Goal: Task Accomplishment & Management: Use online tool/utility

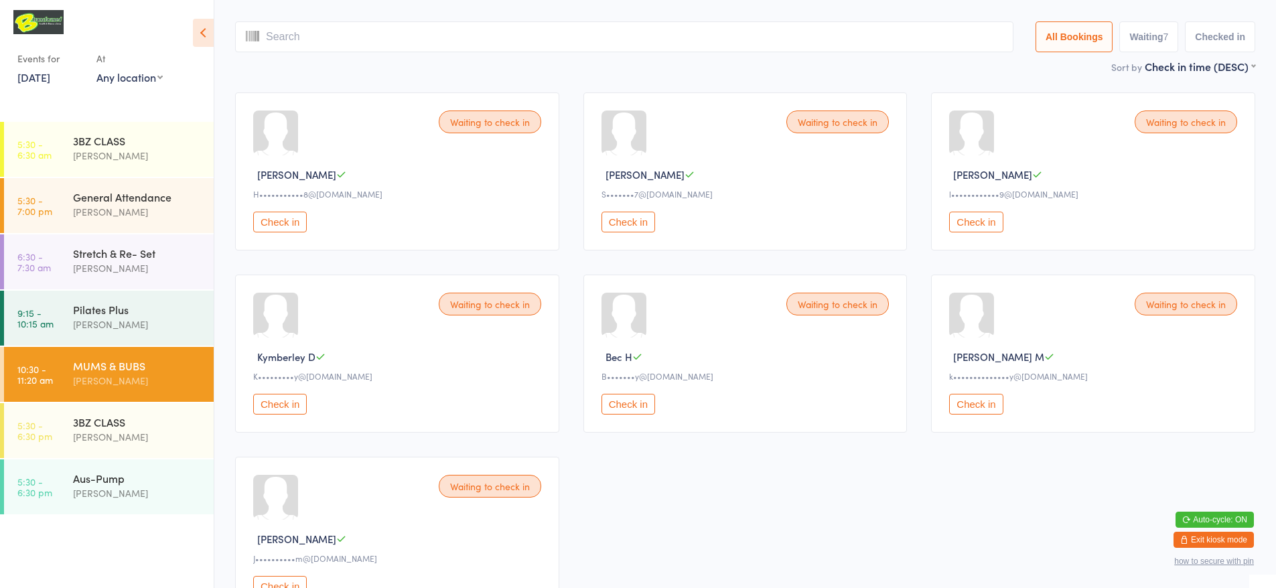
click at [295, 217] on button "Check in" at bounding box center [280, 222] width 54 height 21
click at [642, 224] on button "Check in" at bounding box center [628, 222] width 54 height 21
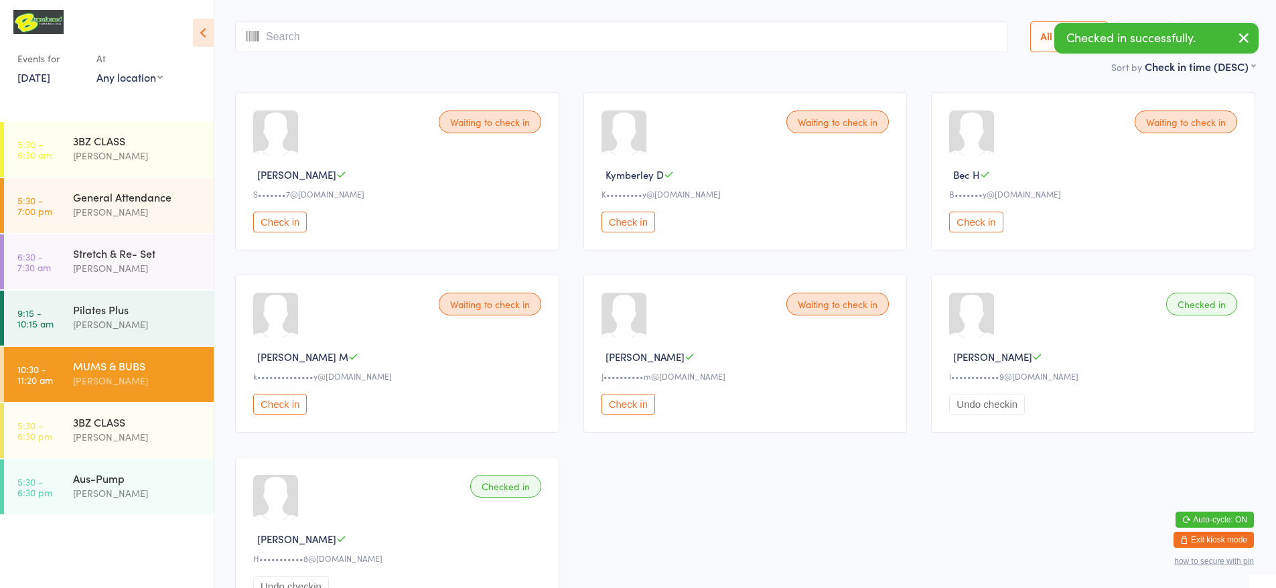
click at [960, 228] on button "Check in" at bounding box center [976, 222] width 54 height 21
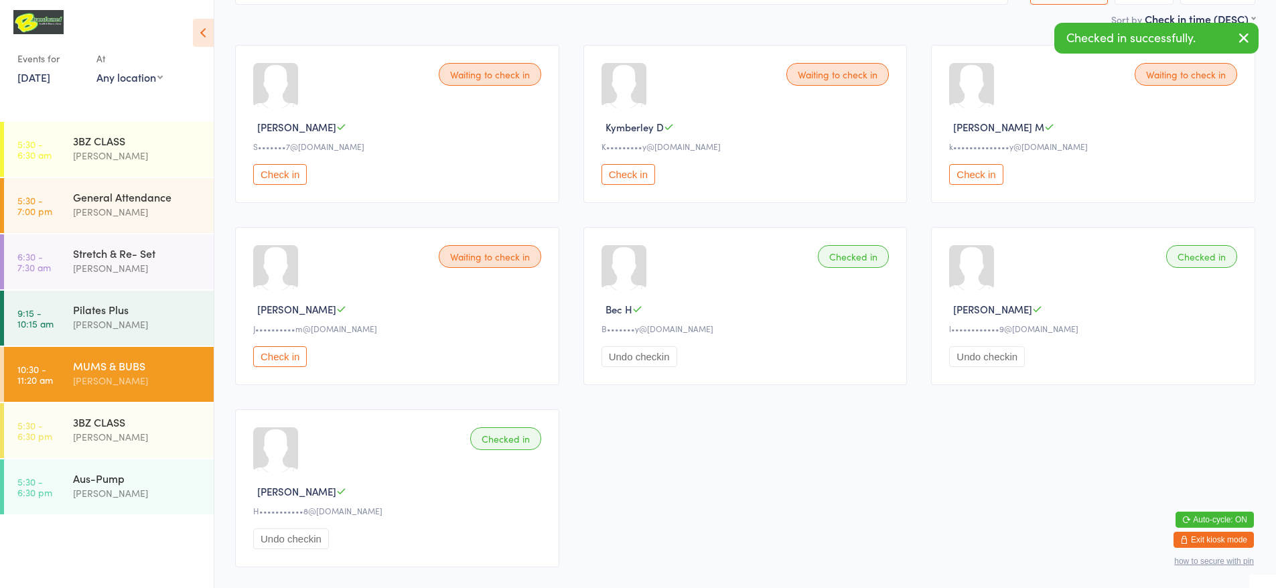
scroll to position [134, 0]
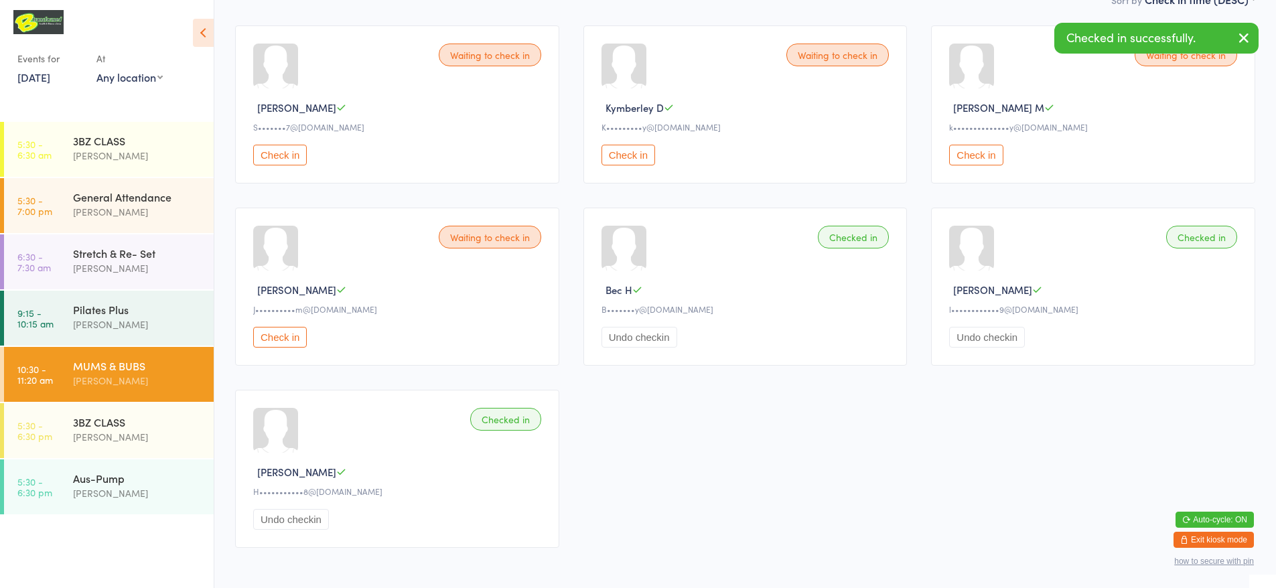
click at [291, 334] on button "Check in" at bounding box center [280, 337] width 54 height 21
click at [641, 159] on button "Check in" at bounding box center [628, 155] width 54 height 21
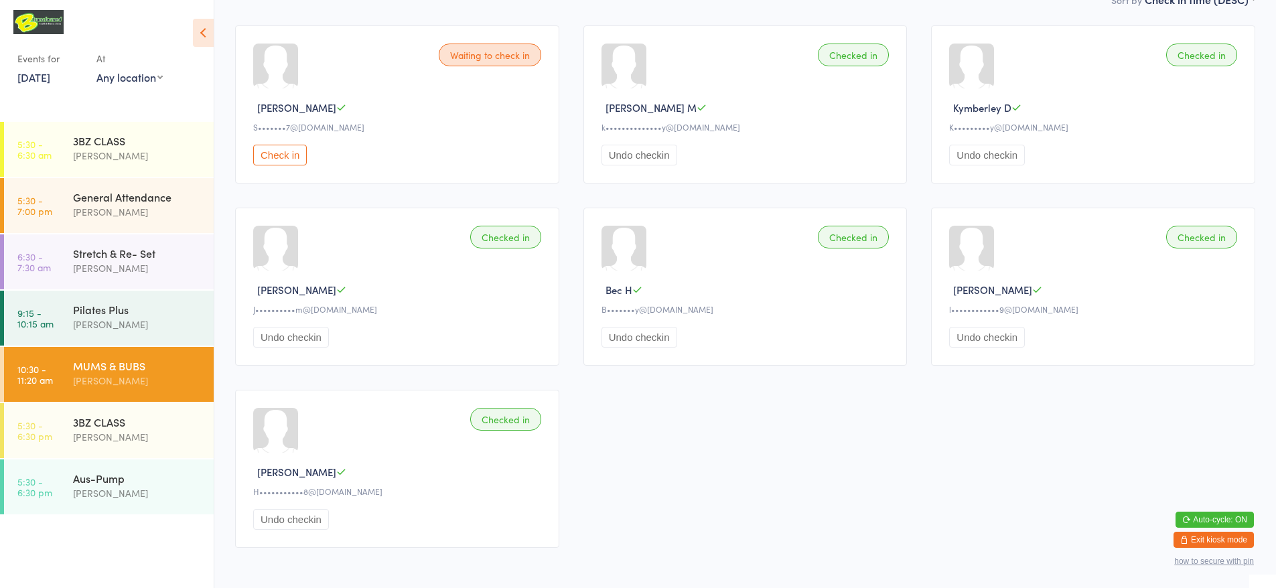
drag, startPoint x: 186, startPoint y: 212, endPoint x: 310, endPoint y: 209, distance: 123.9
click at [186, 212] on div "[PERSON_NAME]" at bounding box center [137, 211] width 129 height 15
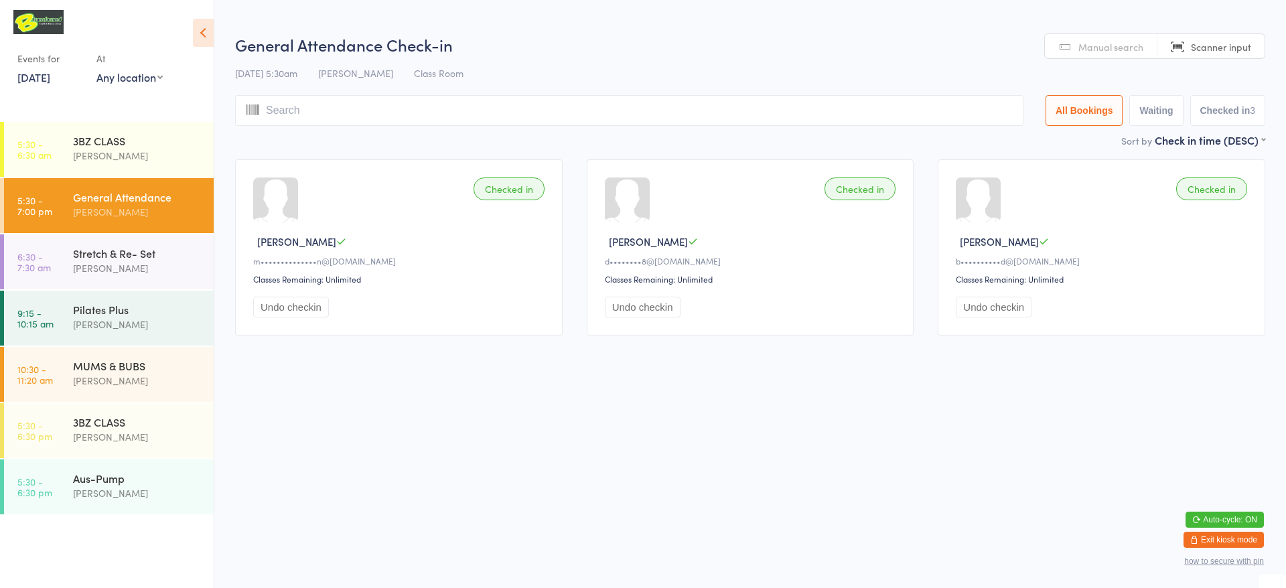
click at [1213, 543] on button "Exit kiosk mode" at bounding box center [1223, 540] width 80 height 16
click at [1206, 542] on button "Exit kiosk mode" at bounding box center [1223, 540] width 80 height 16
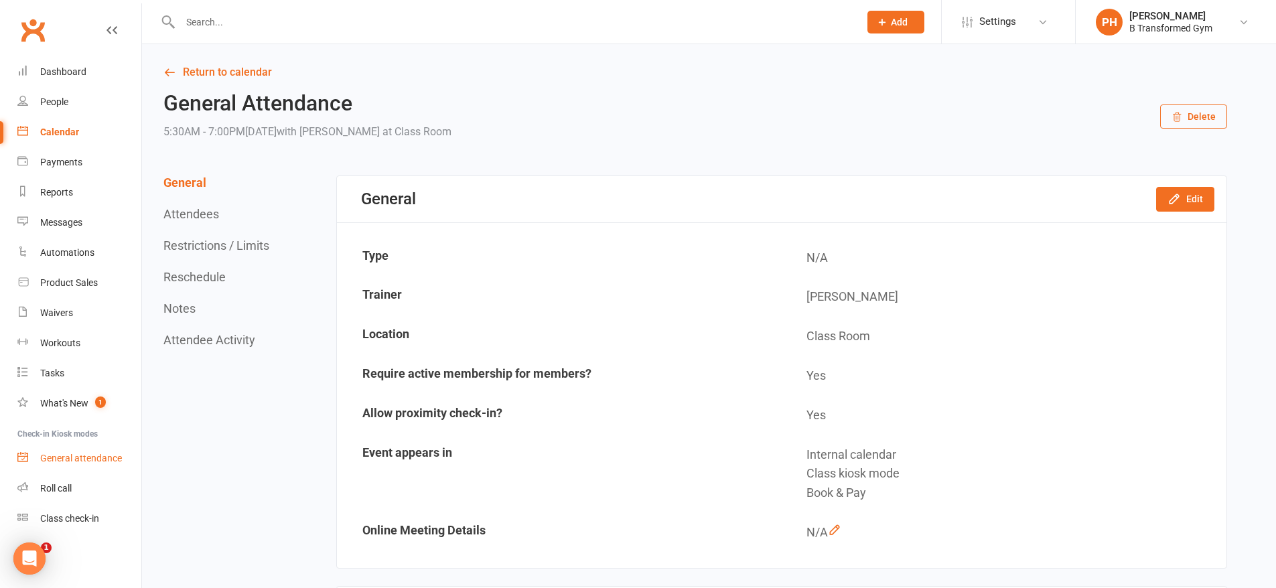
click at [76, 455] on div "General attendance" at bounding box center [81, 458] width 82 height 11
